Goal: Information Seeking & Learning: Check status

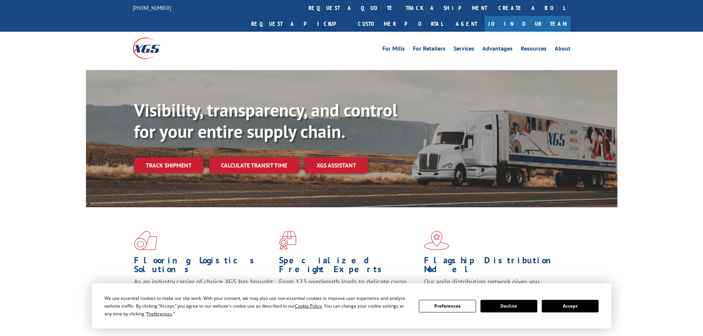
click at [166, 158] on div "Visibility, transparency, and control for your entire supply chain. Track shipm…" at bounding box center [376, 151] width 484 height 103
click at [160, 158] on link "Track shipment" at bounding box center [168, 166] width 69 height 16
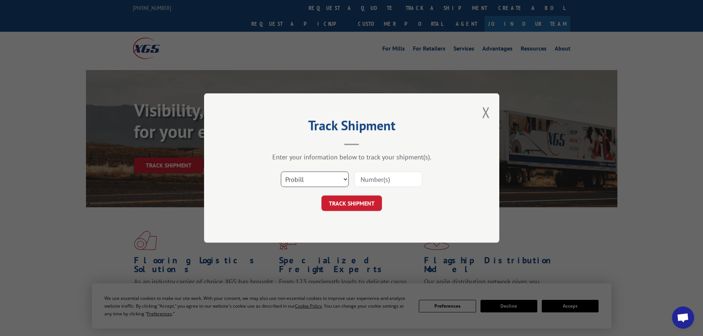
click at [316, 179] on select "Select category... Probill BOL PO" at bounding box center [315, 180] width 68 height 16
select select "bol"
click at [281, 172] on select "Select category... Probill BOL PO" at bounding box center [315, 180] width 68 height 16
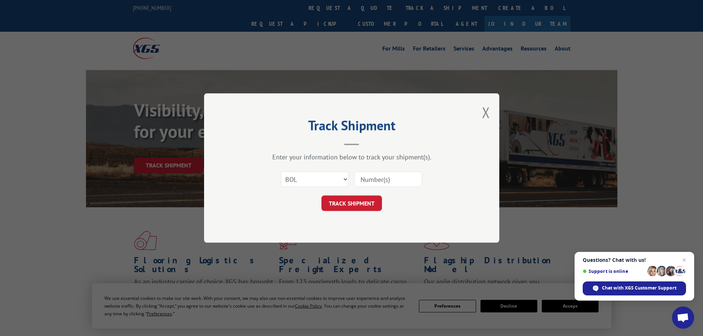
click at [361, 179] on input at bounding box center [388, 180] width 68 height 16
paste input "6013220"
type input "6013220"
click at [347, 204] on button "TRACK SHIPMENT" at bounding box center [352, 204] width 61 height 16
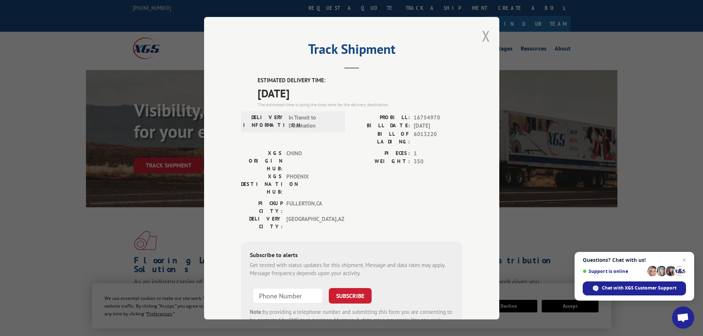
click at [482, 32] on button "Close modal" at bounding box center [486, 36] width 8 height 20
